Goal: Task Accomplishment & Management: Use online tool/utility

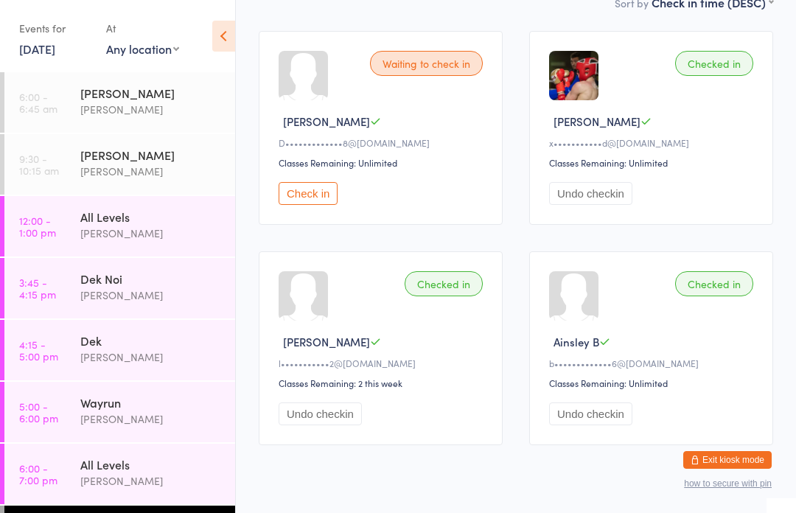
scroll to position [4, 0]
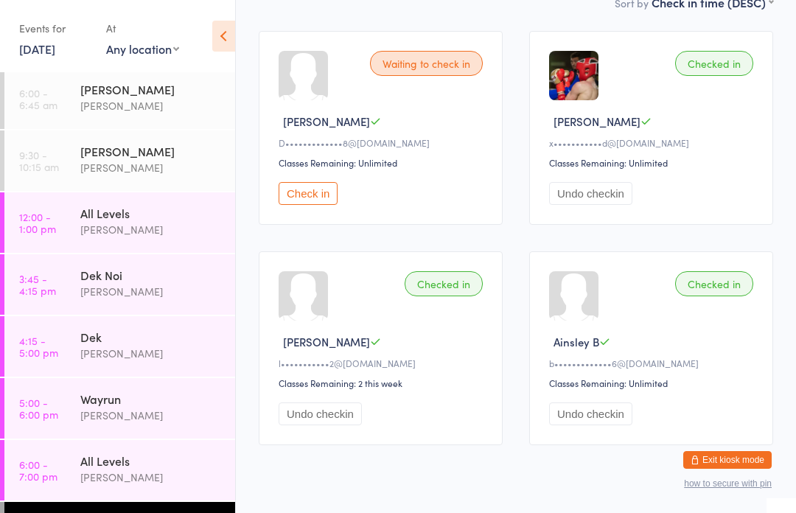
click at [313, 202] on button "Check in" at bounding box center [308, 193] width 59 height 23
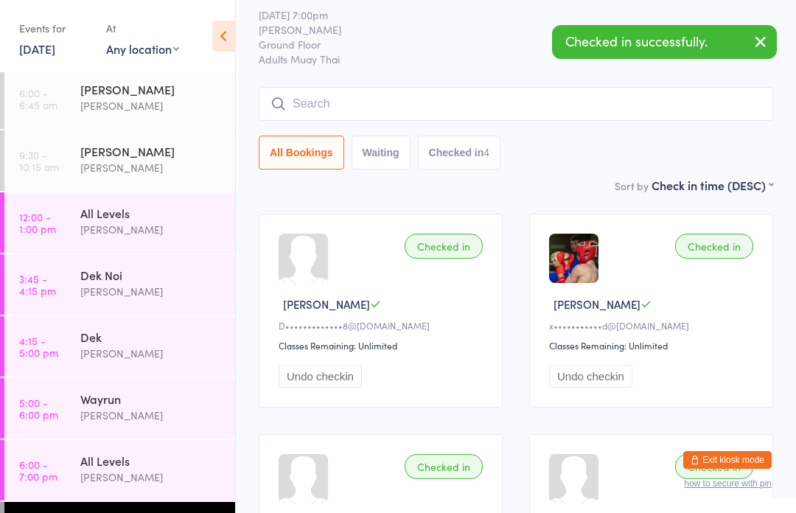
scroll to position [0, 0]
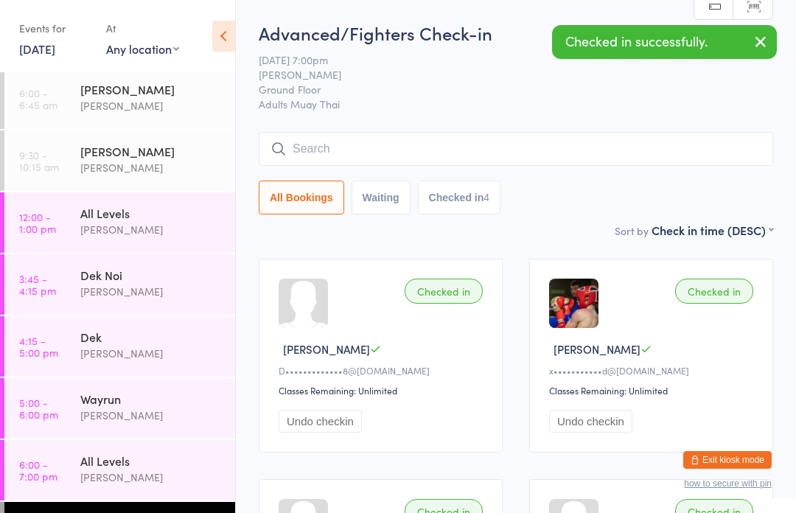
click at [34, 57] on link "[DATE]" at bounding box center [37, 49] width 36 height 16
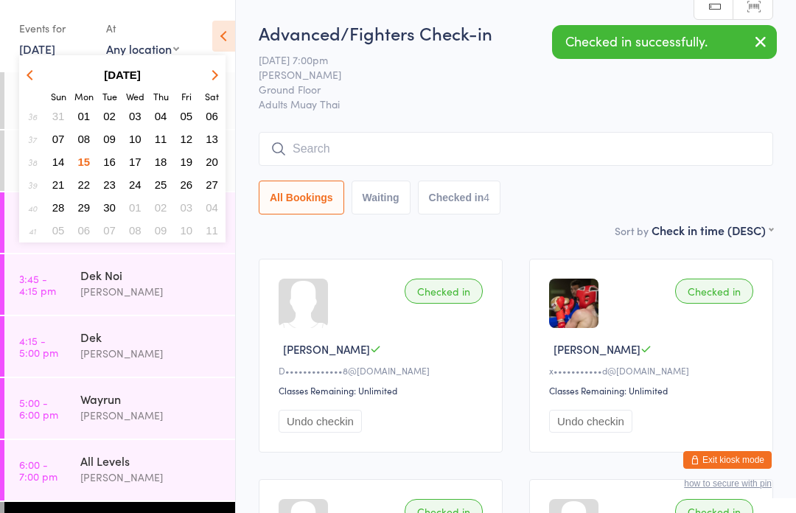
click at [106, 161] on span "16" at bounding box center [109, 161] width 13 height 13
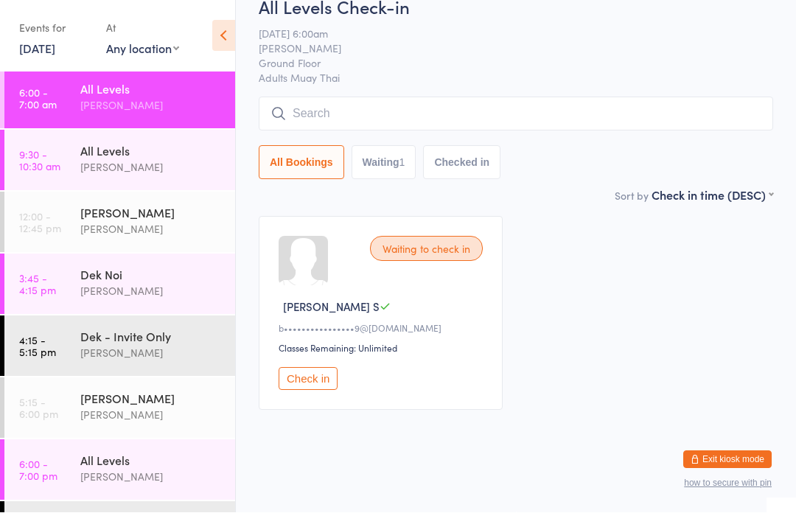
scroll to position [49, 0]
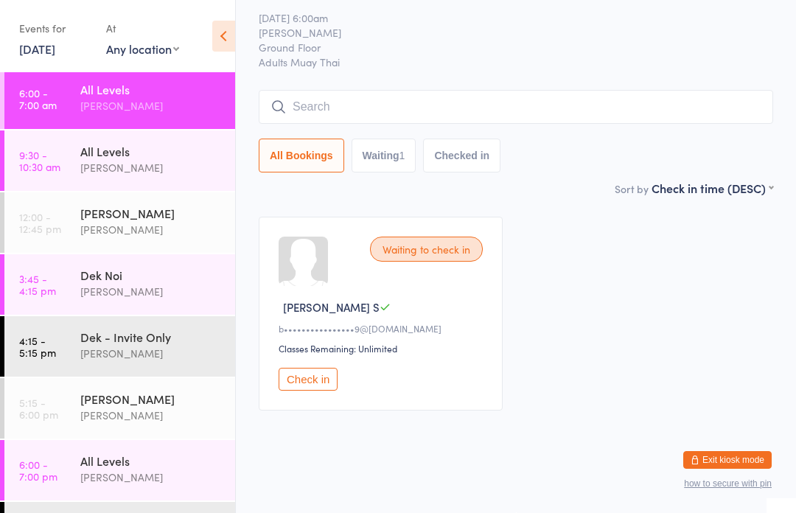
click at [41, 155] on time "9:30 - 10:30 am" at bounding box center [39, 161] width 41 height 24
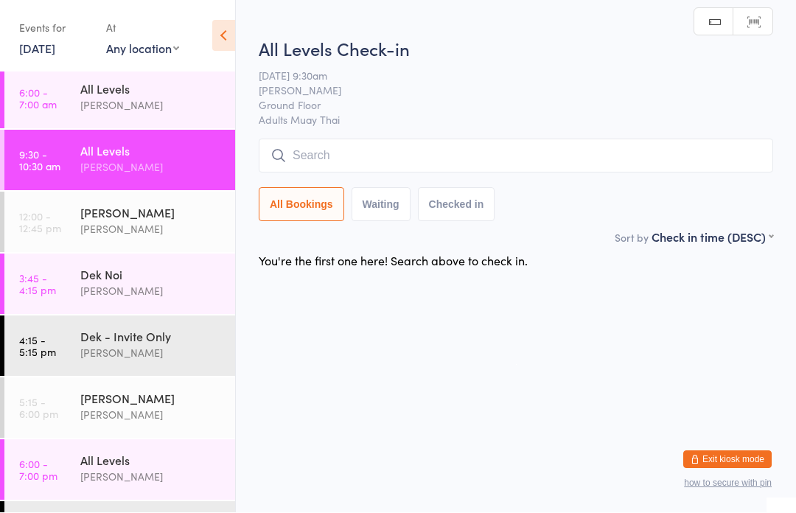
click at [43, 89] on time "6:00 - 7:00 am" at bounding box center [38, 99] width 38 height 24
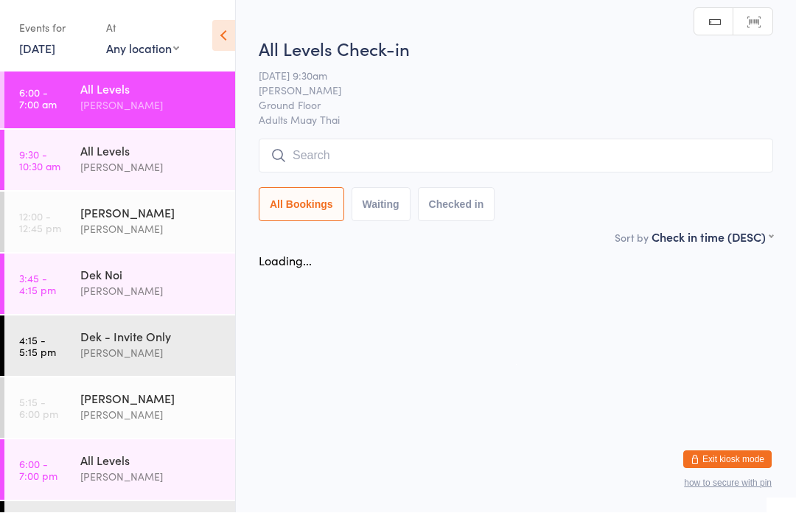
scroll to position [1, 0]
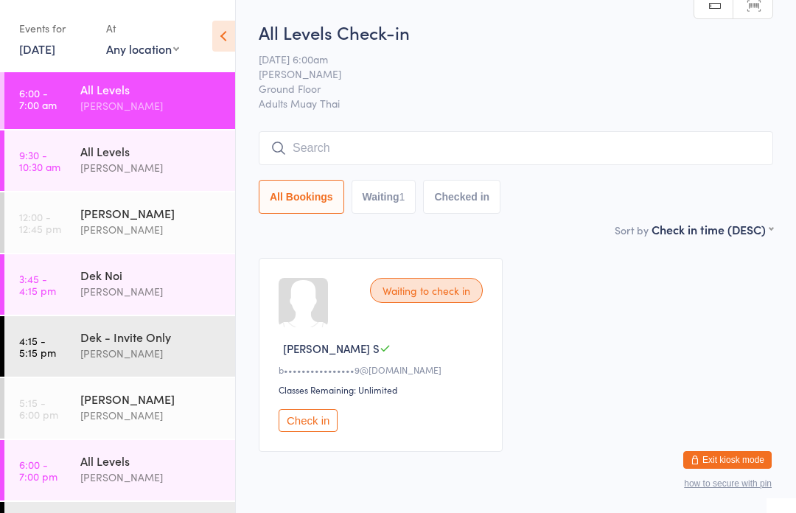
click at [331, 144] on input "search" at bounding box center [516, 148] width 514 height 34
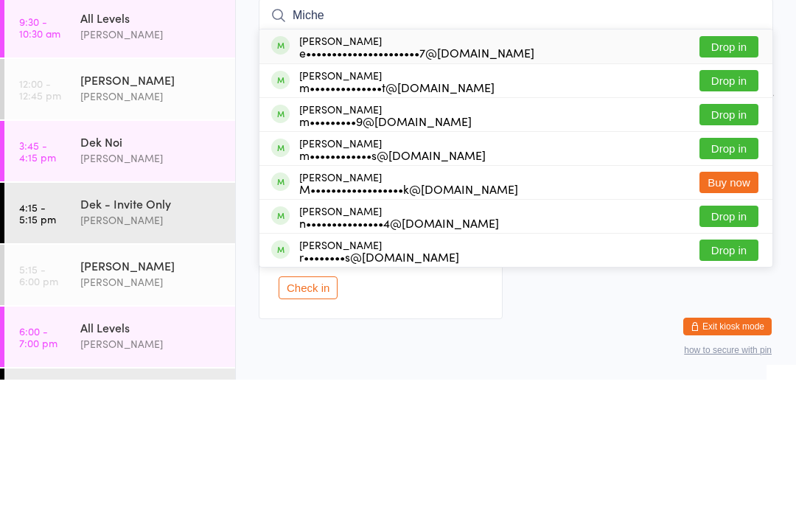
type input "Miche"
click at [707, 203] on button "Drop in" at bounding box center [728, 213] width 59 height 21
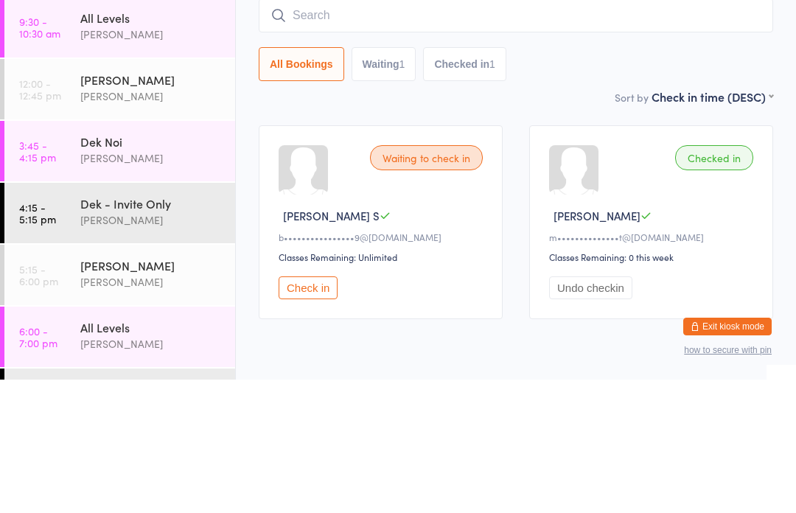
scroll to position [60, 0]
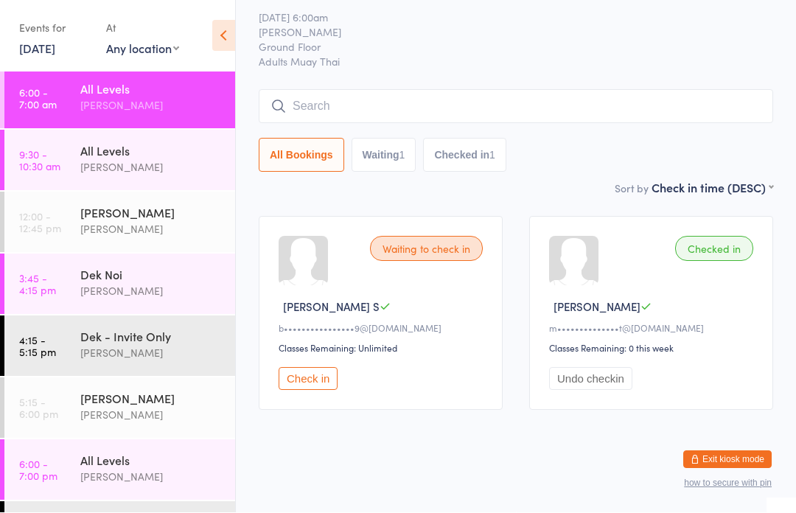
click at [304, 368] on button "Check in" at bounding box center [308, 379] width 59 height 23
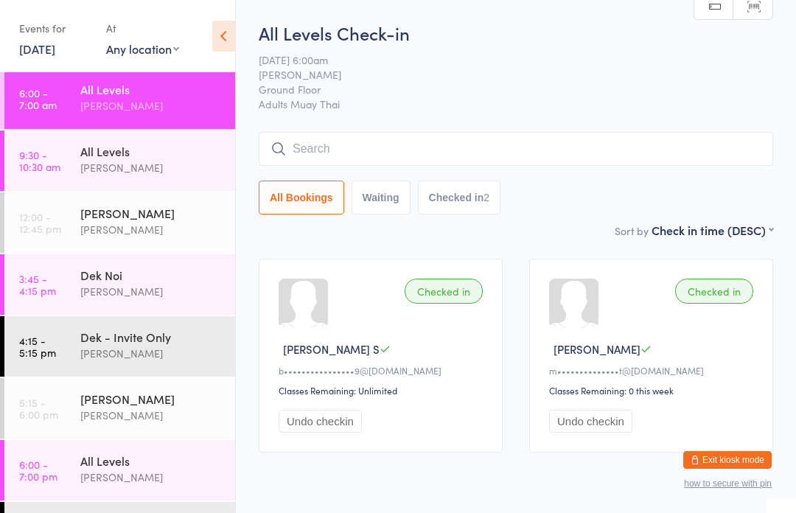
scroll to position [1, 0]
click at [602, 371] on div "m••••••••••••••t@[DOMAIN_NAME]" at bounding box center [653, 369] width 209 height 13
click at [540, 1] on html "You have now entered Kiosk Mode. Members will be able to check themselves in us…" at bounding box center [398, 255] width 796 height 513
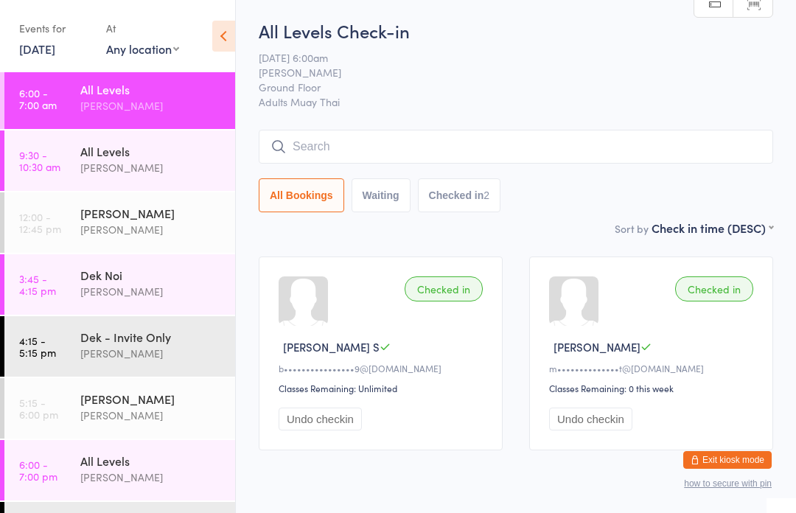
scroll to position [0, 0]
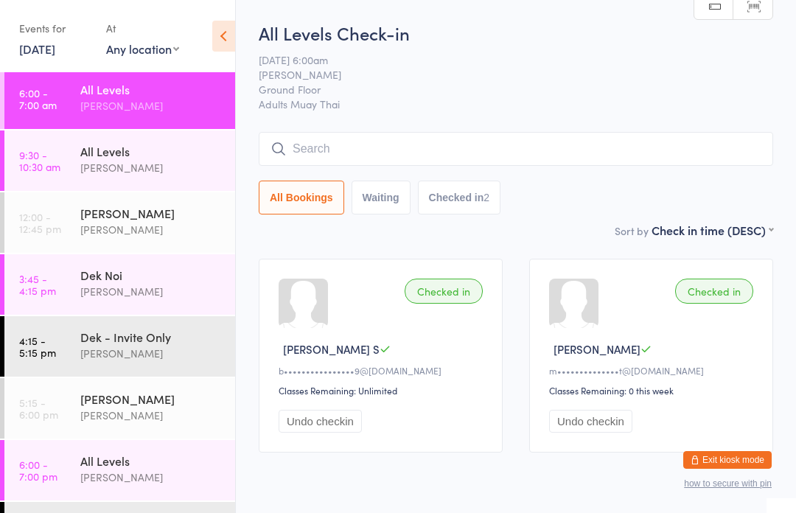
click at [452, 363] on div "Checked in [PERSON_NAME] S b••••••••••••••••9@[DOMAIN_NAME] Classes Remaining: …" at bounding box center [381, 356] width 244 height 194
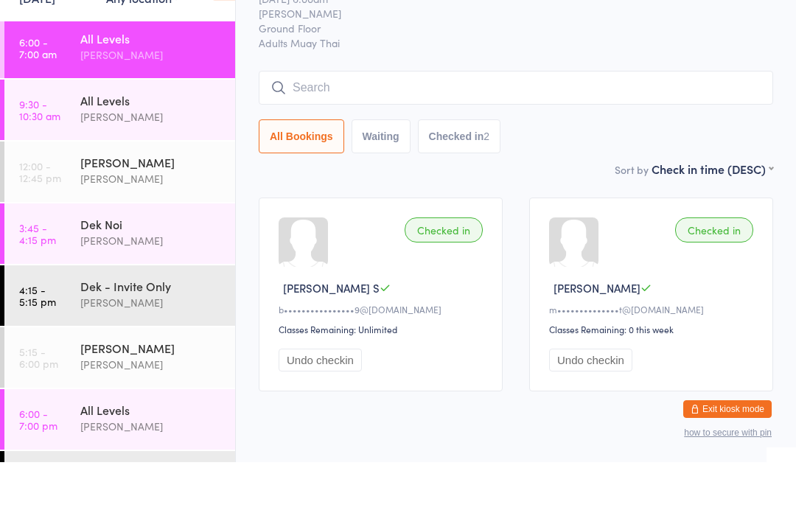
scroll to position [10, 0]
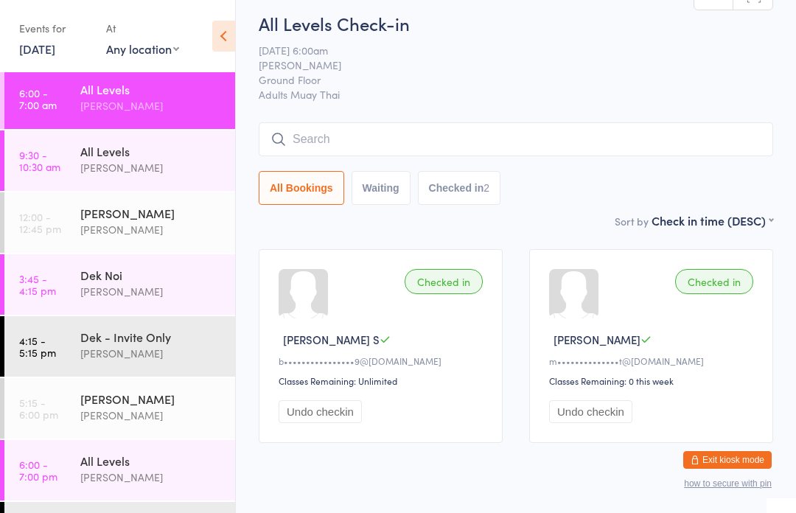
click at [560, 144] on input "search" at bounding box center [516, 139] width 514 height 34
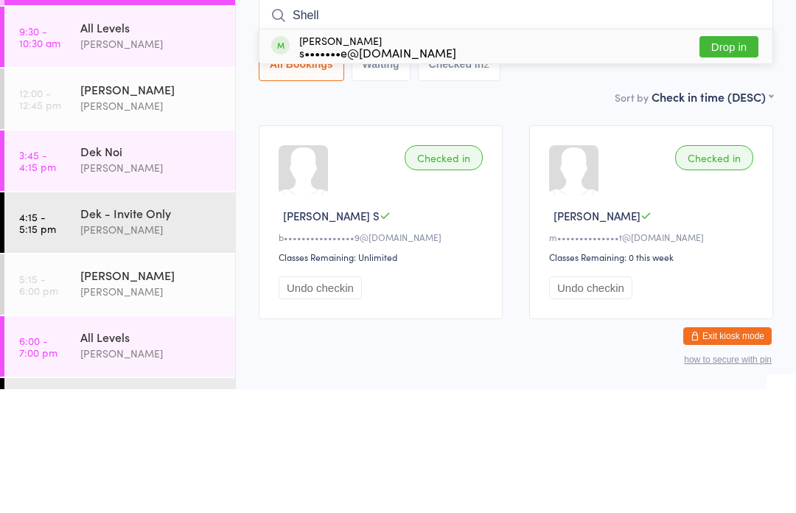
type input "Shell"
click at [718, 160] on button "Drop in" at bounding box center [728, 170] width 59 height 21
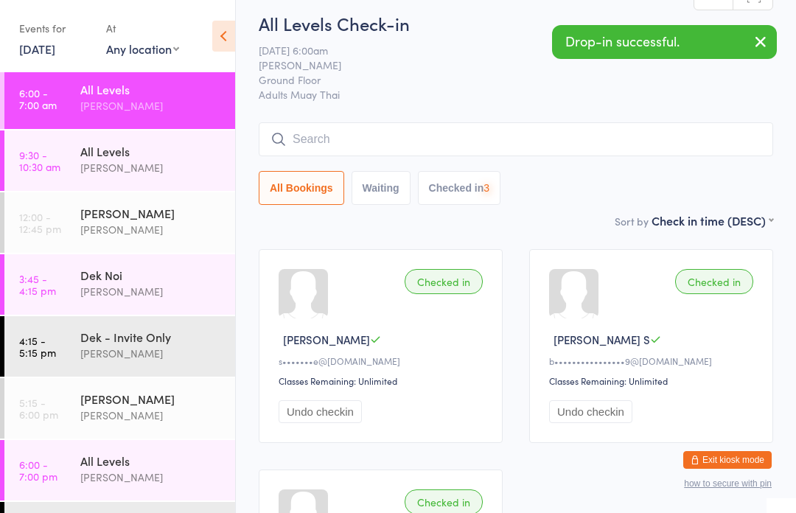
click at [585, 139] on input "search" at bounding box center [516, 139] width 514 height 34
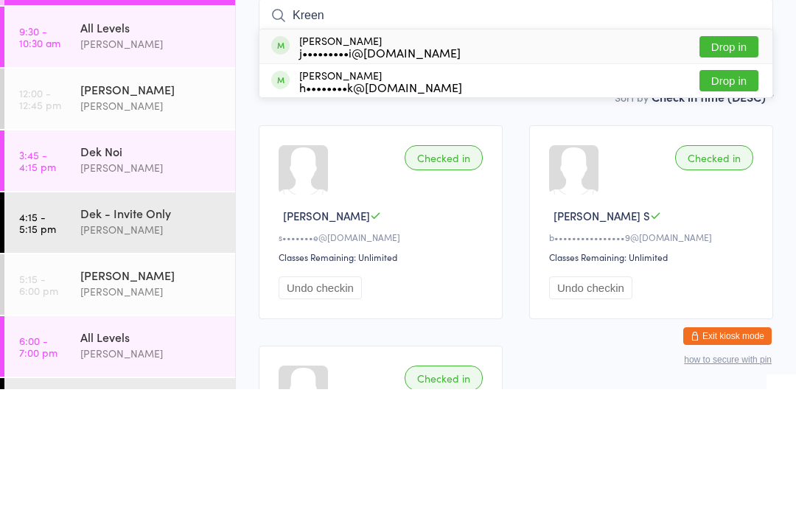
type input "Kreen"
click at [724, 160] on button "Drop in" at bounding box center [728, 170] width 59 height 21
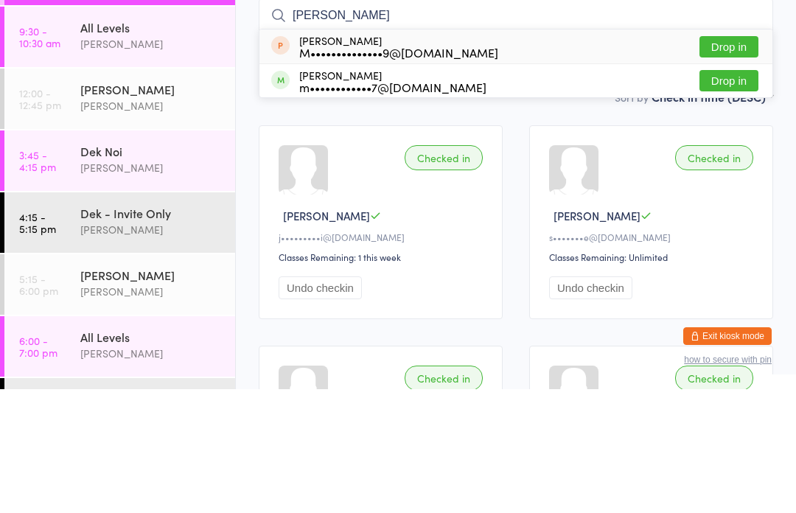
type input "[PERSON_NAME]"
click at [731, 194] on button "Drop in" at bounding box center [728, 204] width 59 height 21
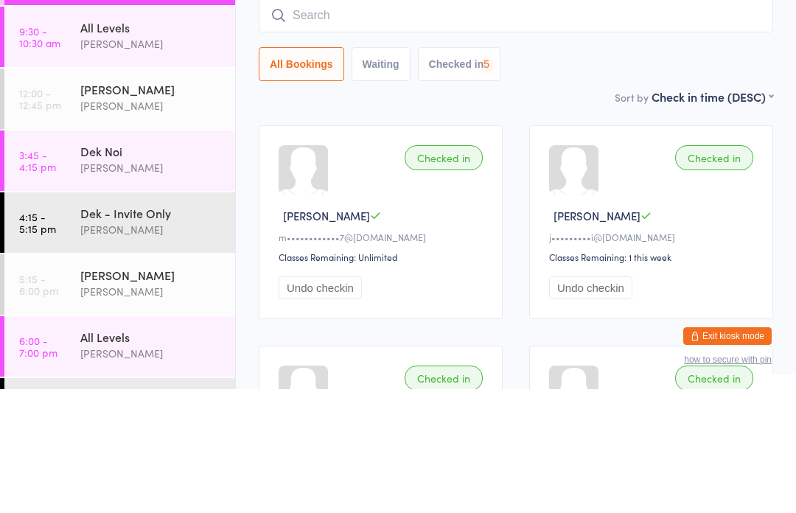
scroll to position [133, 0]
